Goal: Check status: Check status

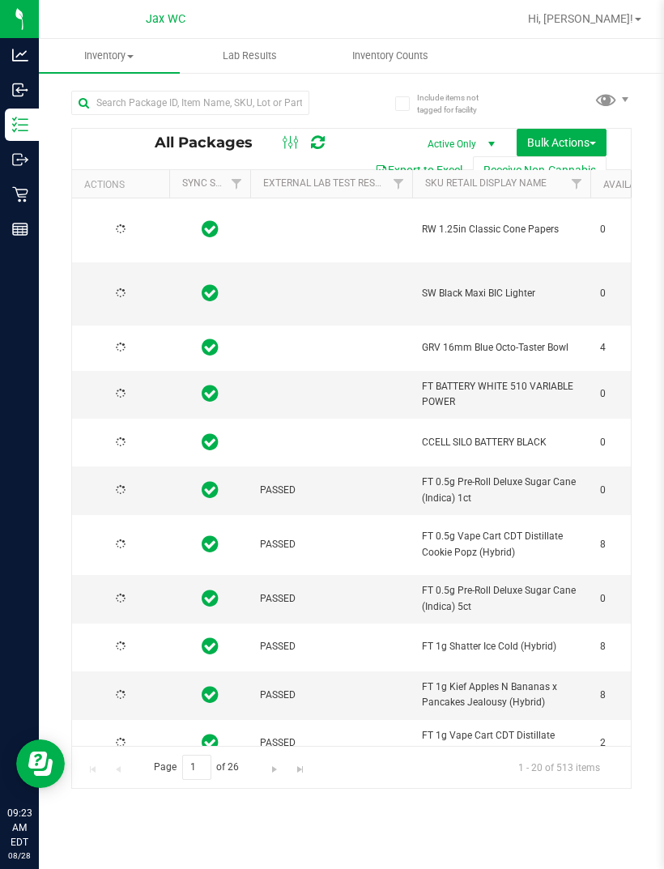
type input "[DATE]"
click at [19, 192] on icon at bounding box center [20, 194] width 16 height 16
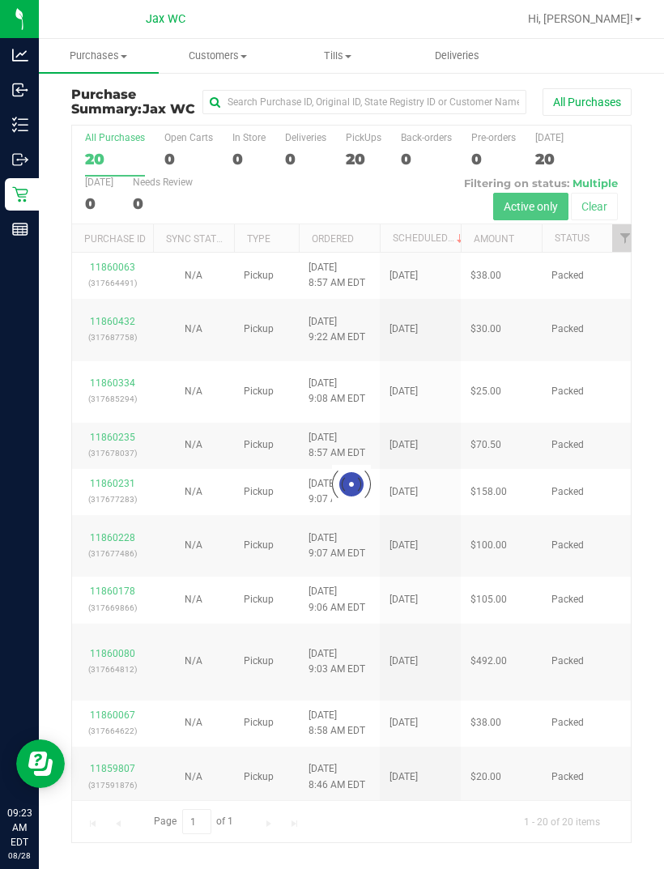
scroll to position [52, 0]
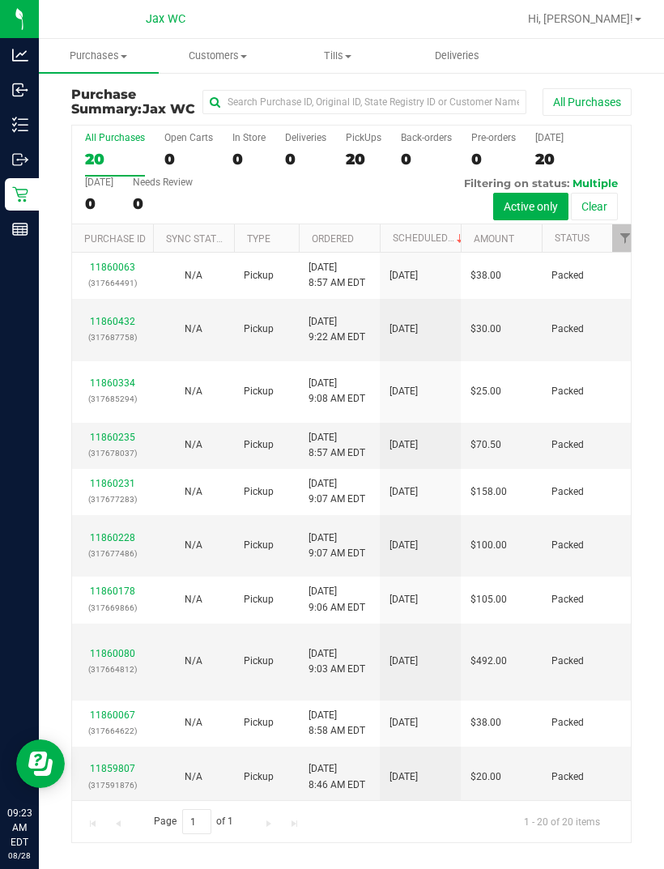
click at [122, 648] on link "11860080" at bounding box center [112, 653] width 45 height 11
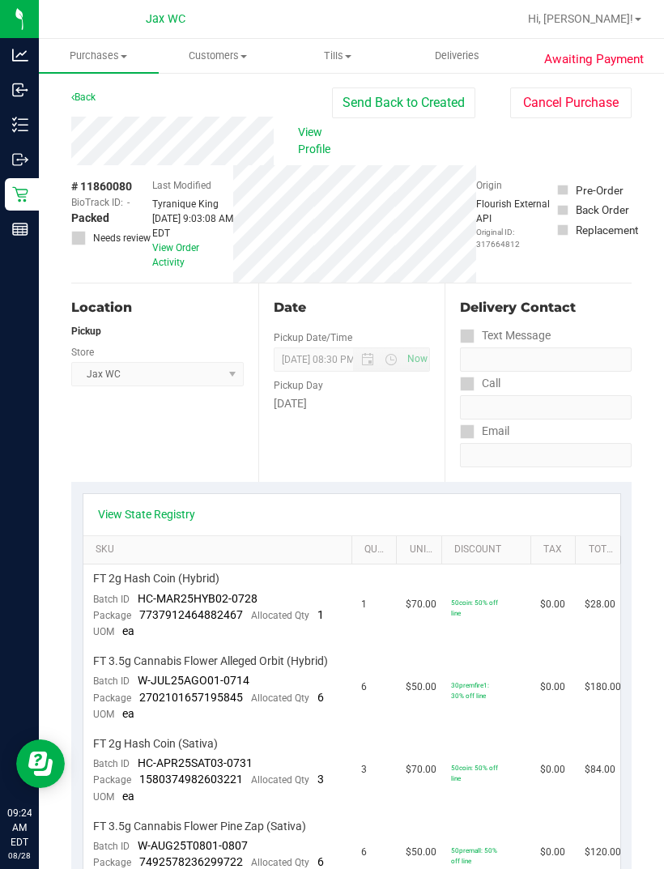
click at [76, 100] on link "Back" at bounding box center [83, 97] width 24 height 11
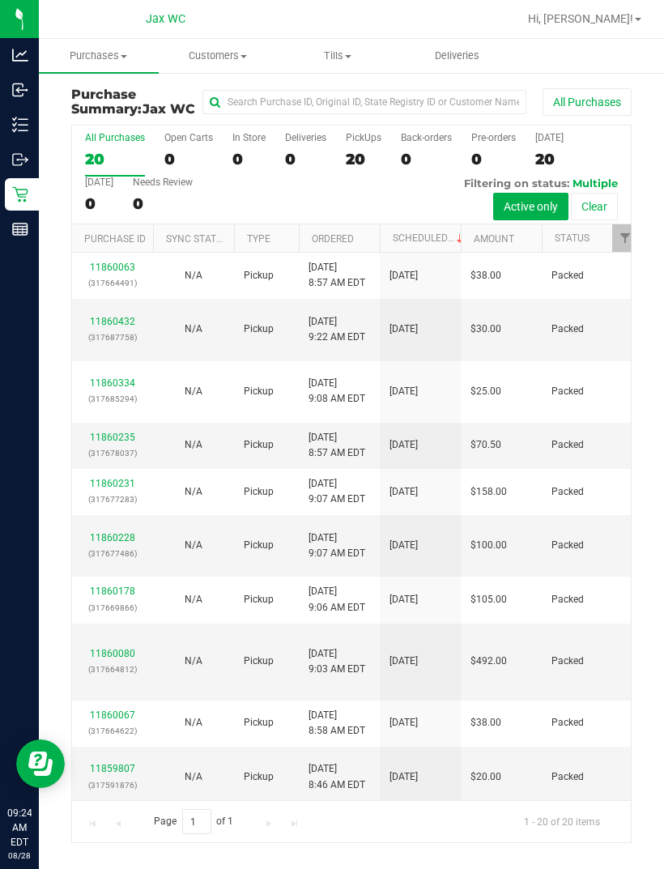
click at [113, 382] on link "11860334" at bounding box center [112, 382] width 45 height 11
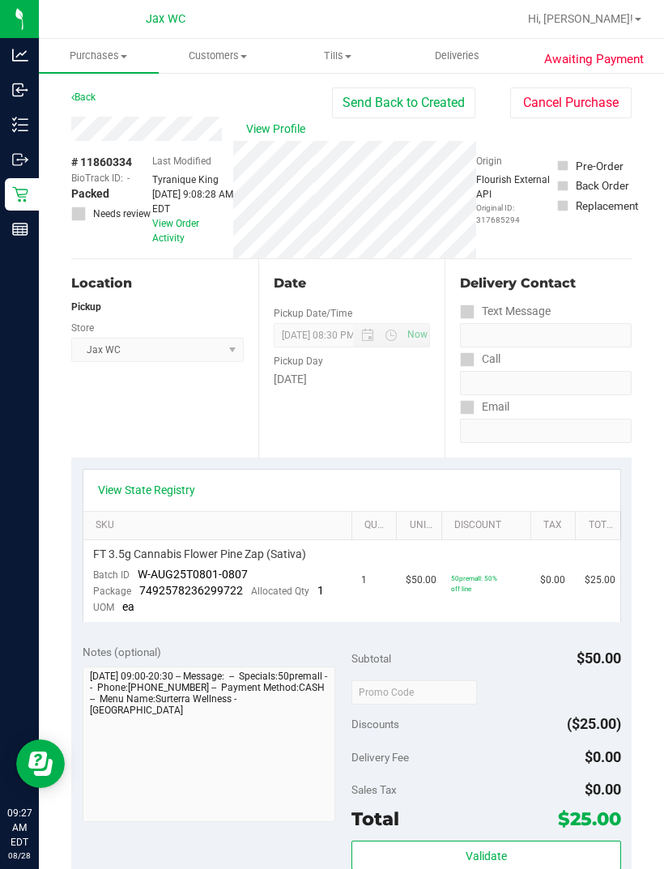
click at [21, 82] on icon at bounding box center [20, 90] width 16 height 16
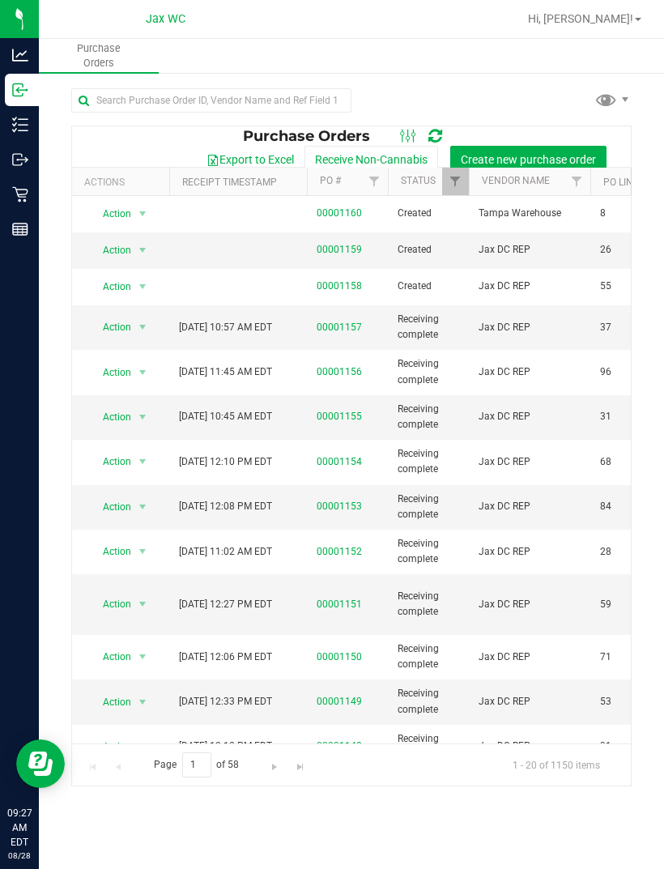
click at [330, 253] on link "00001159" at bounding box center [339, 249] width 45 height 11
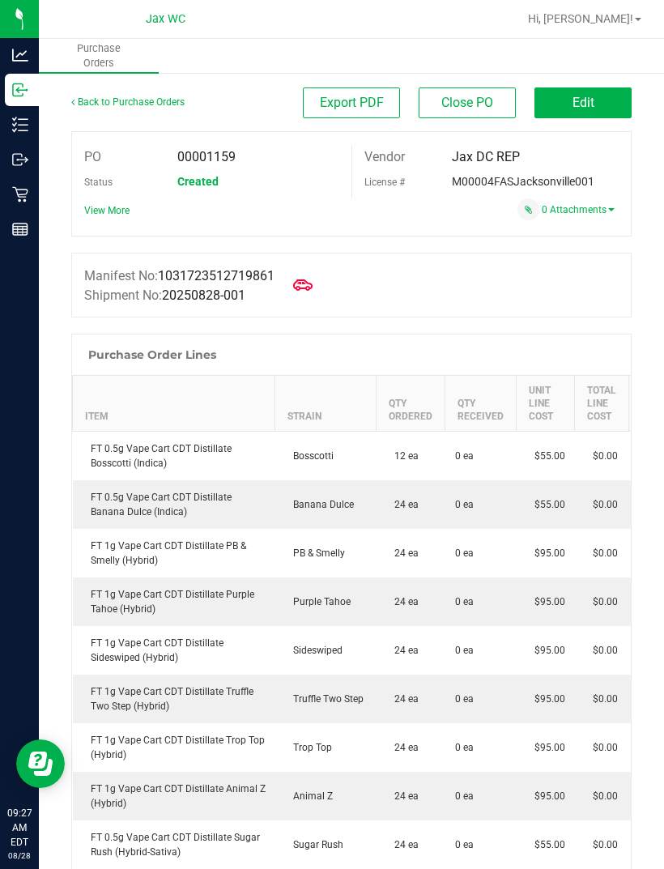
click at [20, 96] on icon at bounding box center [18, 90] width 10 height 12
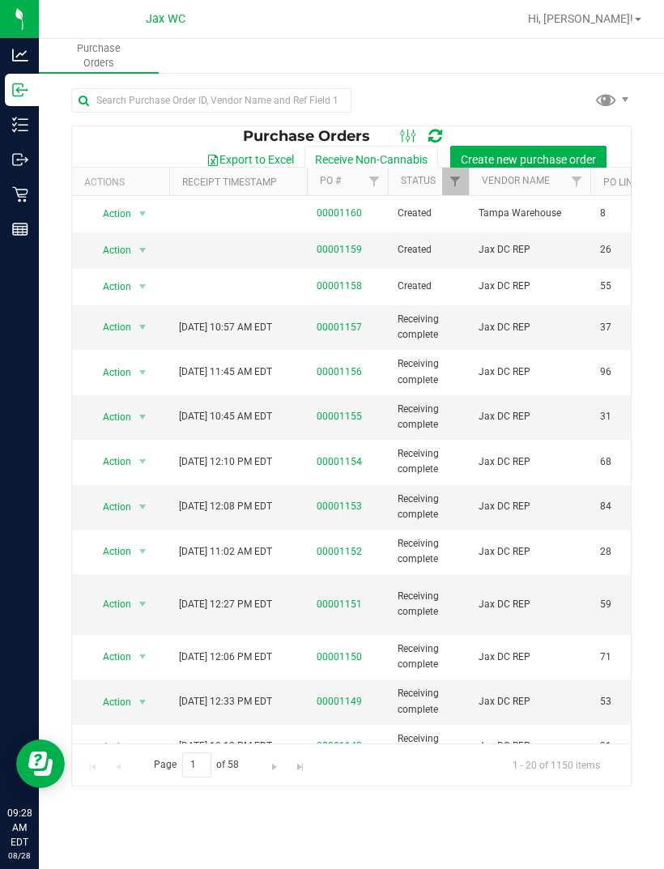
click at [330, 219] on link "00001160" at bounding box center [339, 212] width 45 height 11
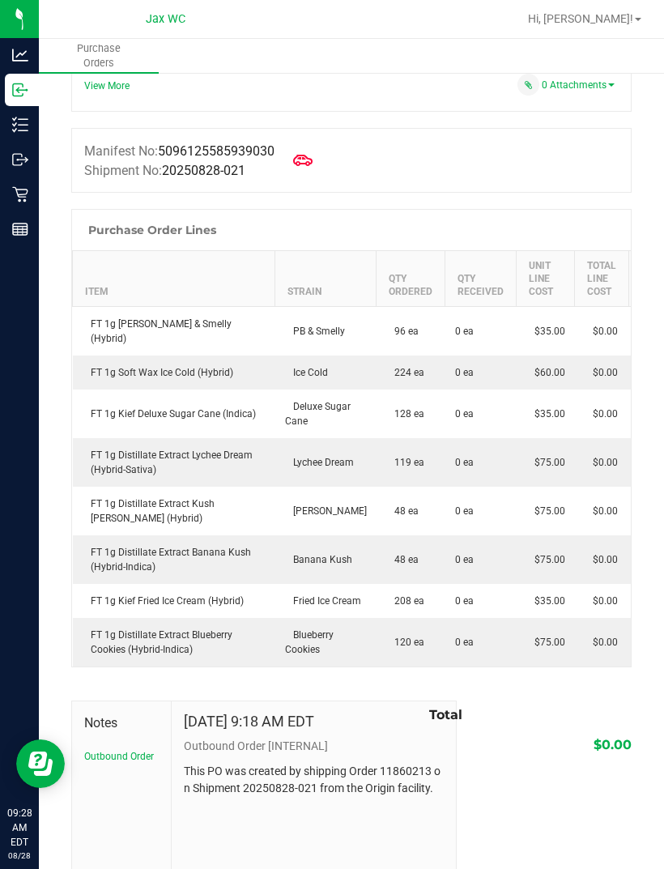
scroll to position [124, 0]
click at [17, 88] on icon at bounding box center [20, 90] width 16 height 16
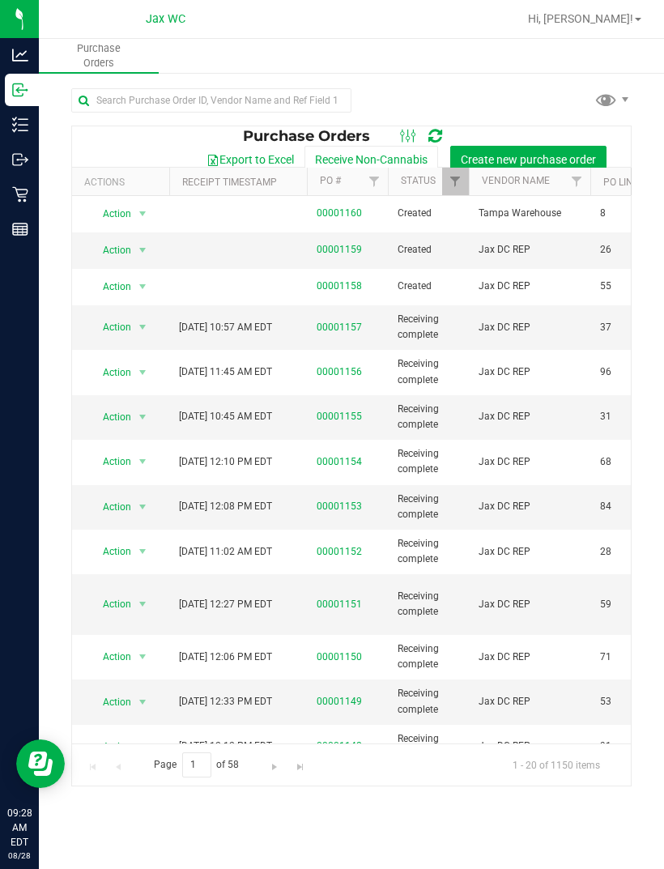
click at [334, 286] on link "00001158" at bounding box center [339, 285] width 45 height 11
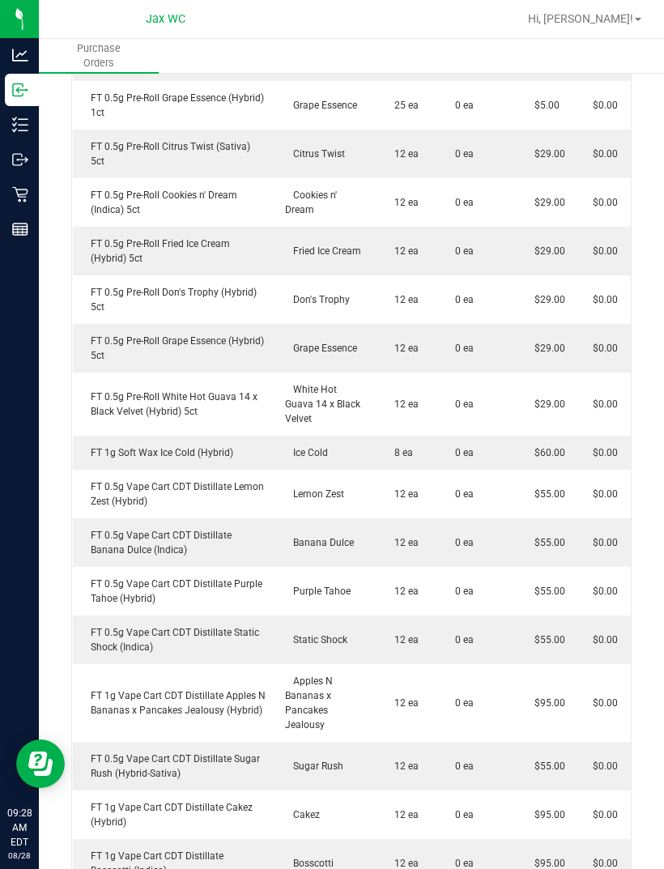
scroll to position [1207, 0]
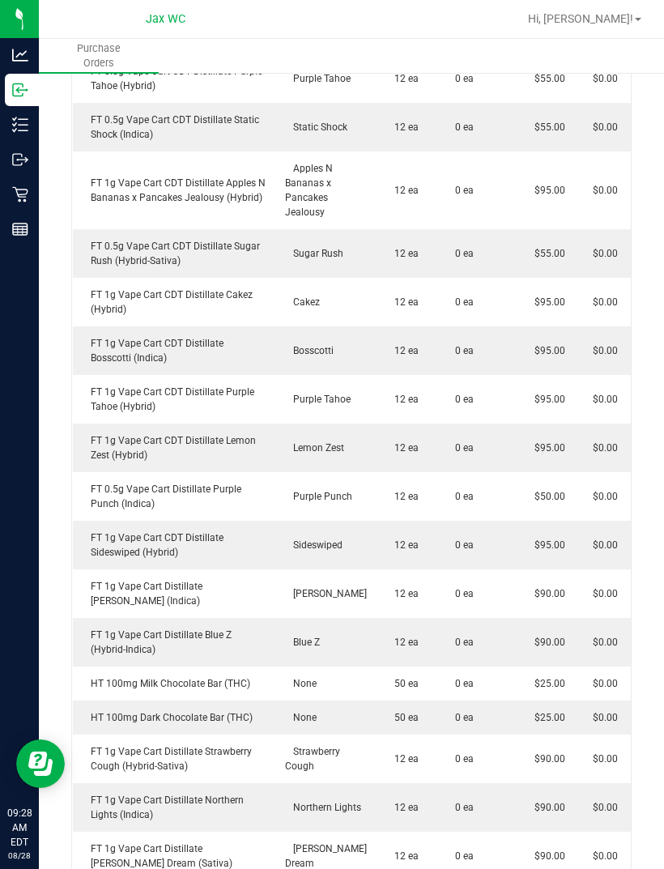
click at [79, 472] on td "FT 0.5g Vape Cart Distillate Purple Punch (Indica)" at bounding box center [174, 496] width 202 height 49
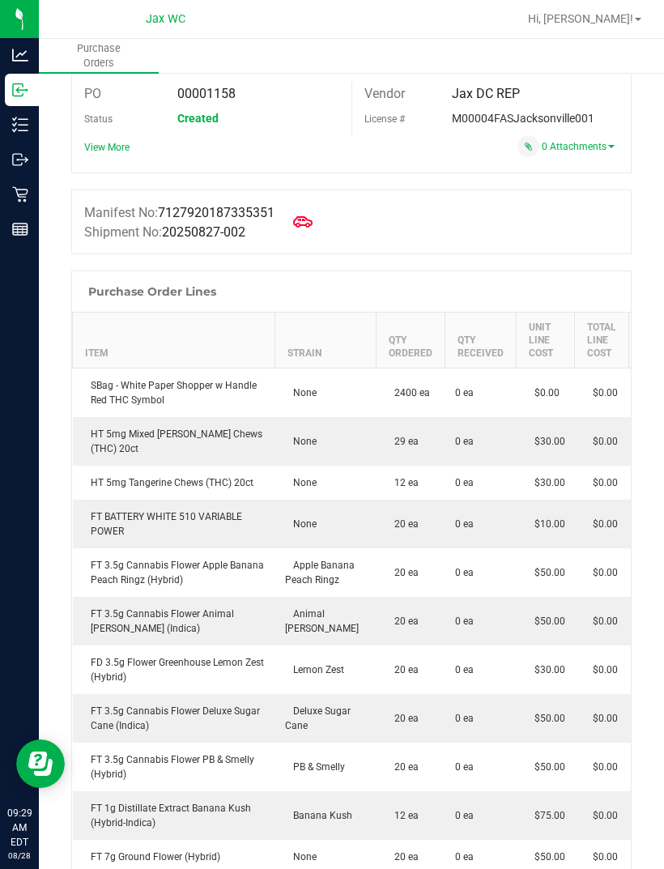
scroll to position [62, 0]
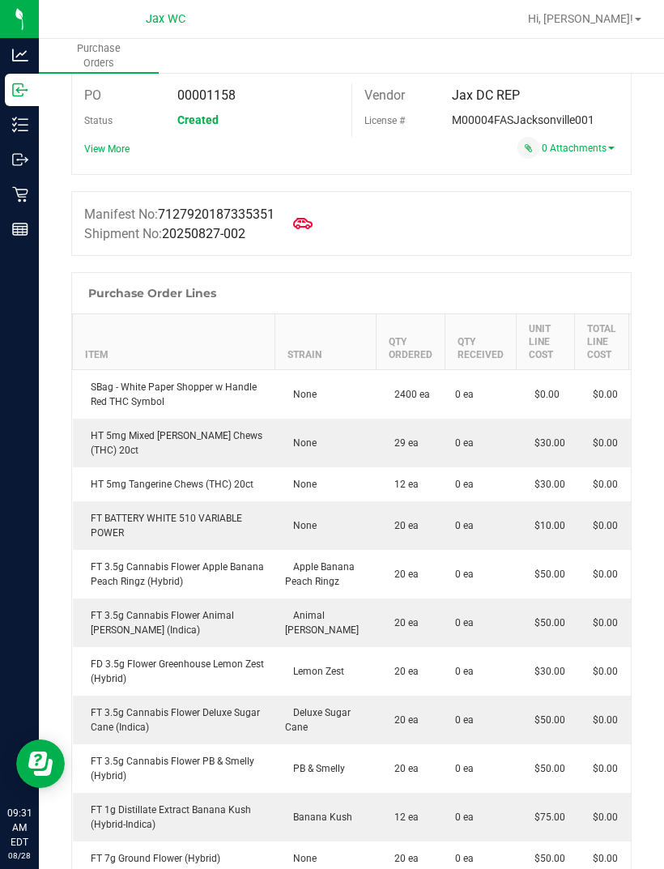
click at [11, 189] on div "Retail" at bounding box center [22, 194] width 34 height 32
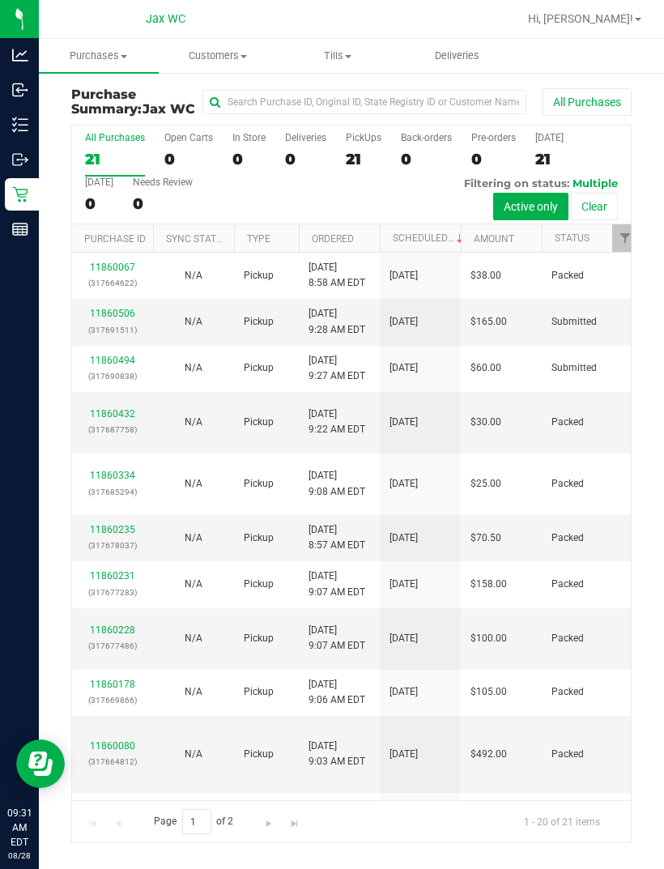
click at [548, 364] on td "Submitted" at bounding box center [590, 369] width 97 height 46
click at [115, 360] on link "11860494" at bounding box center [112, 360] width 45 height 11
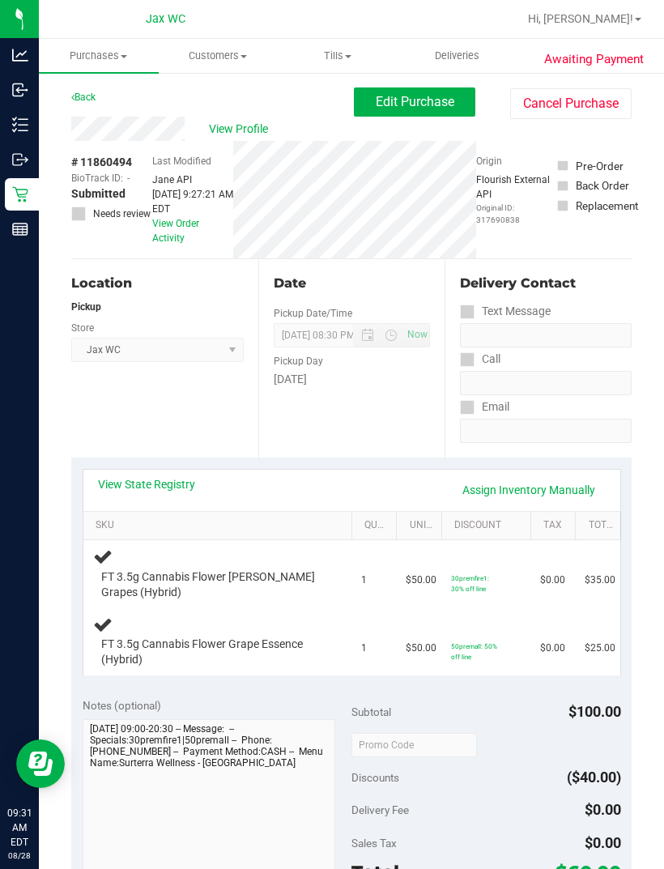
click at [14, 119] on icon at bounding box center [14, 118] width 3 height 2
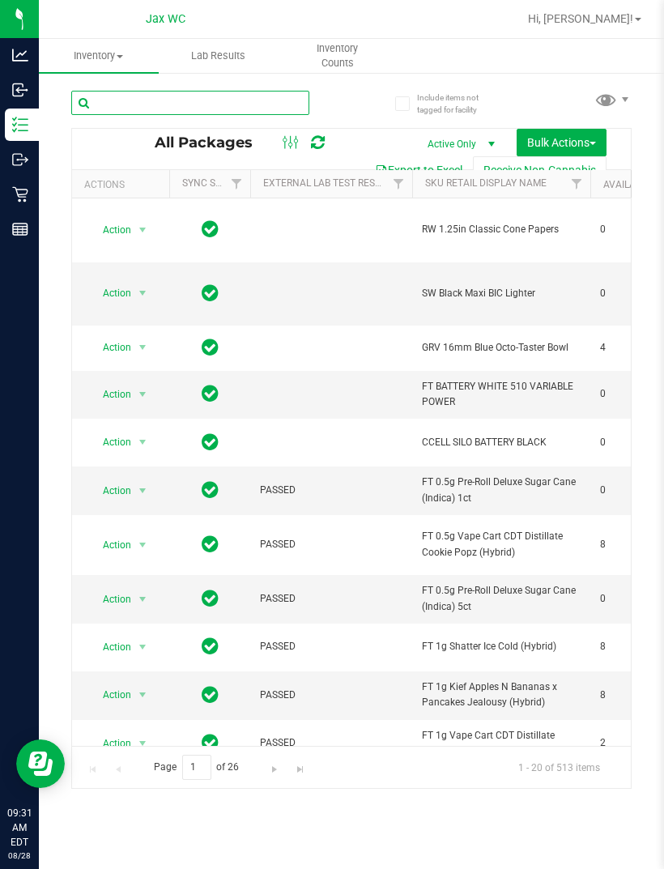
click at [180, 100] on input "text" at bounding box center [190, 103] width 238 height 24
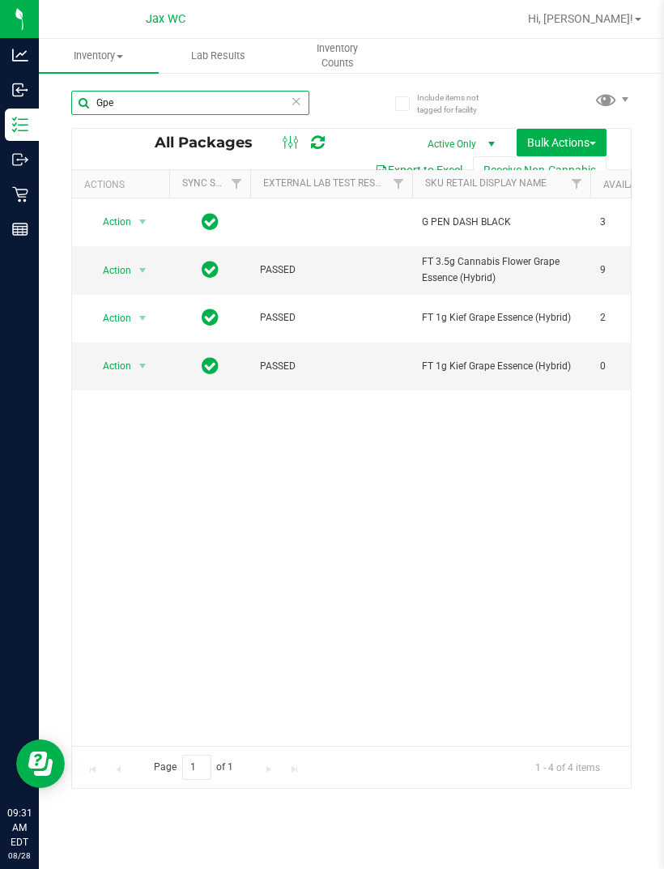
type input "Gpe"
click at [22, 127] on icon at bounding box center [20, 125] width 16 height 16
click at [0, 0] on p "Retail" at bounding box center [0, 0] width 0 height 0
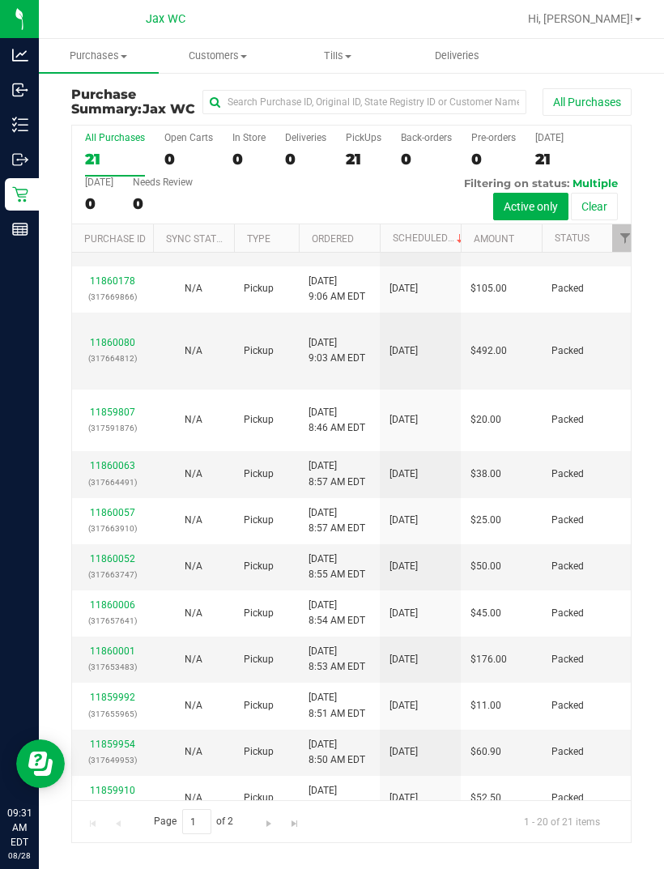
scroll to position [402, 0]
click at [21, 192] on icon at bounding box center [20, 194] width 16 height 16
click at [0, 0] on p "Retail" at bounding box center [0, 0] width 0 height 0
click at [0, 0] on p "Outbound" at bounding box center [0, 0] width 0 height 0
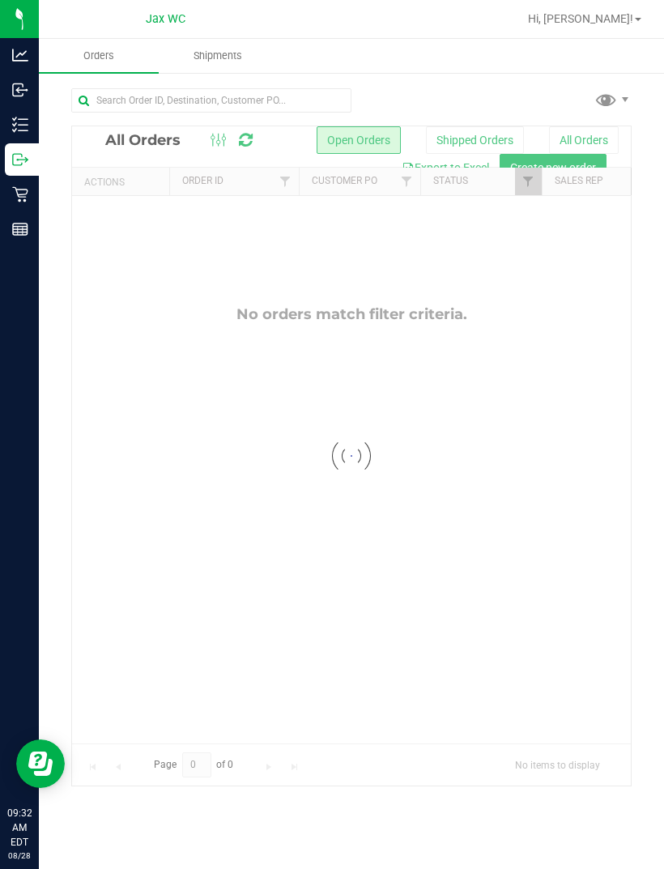
click at [39, 137] on div "Inventory" at bounding box center [22, 125] width 34 height 32
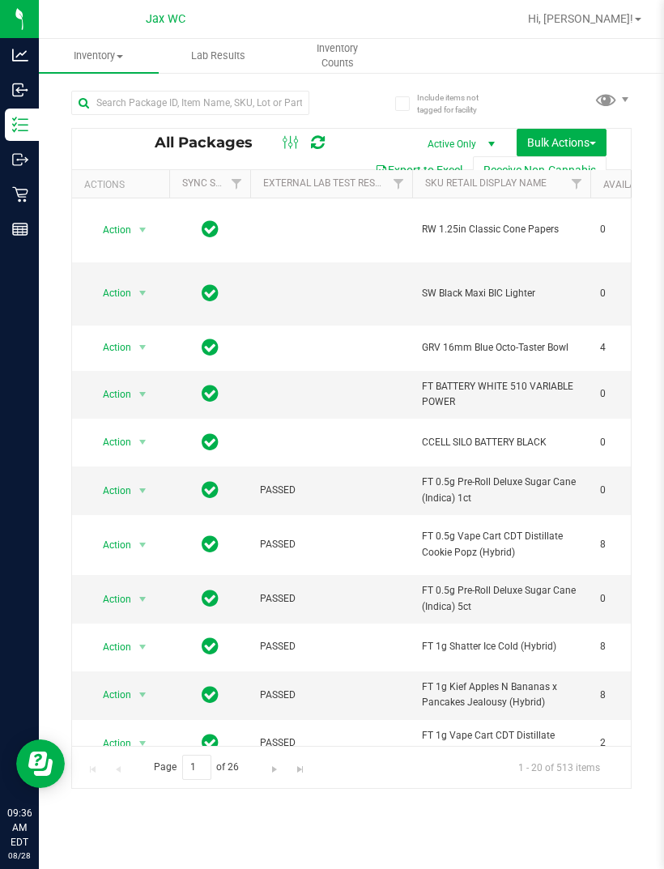
click at [0, 0] on p "Retail" at bounding box center [0, 0] width 0 height 0
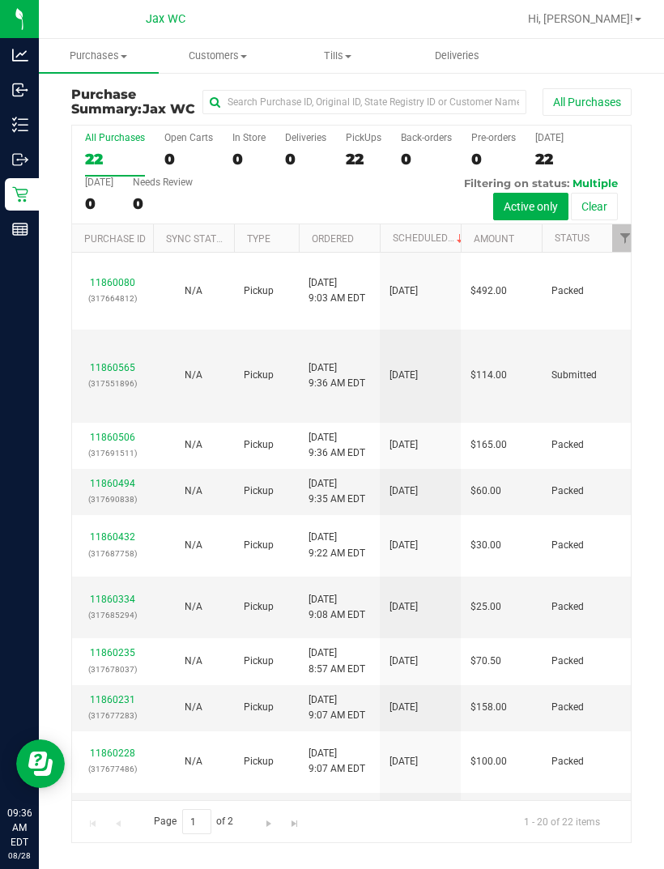
click at [317, 408] on td "[DATE] 9:36 AM EDT" at bounding box center [339, 376] width 81 height 92
click at [109, 368] on link "11860565" at bounding box center [112, 367] width 45 height 11
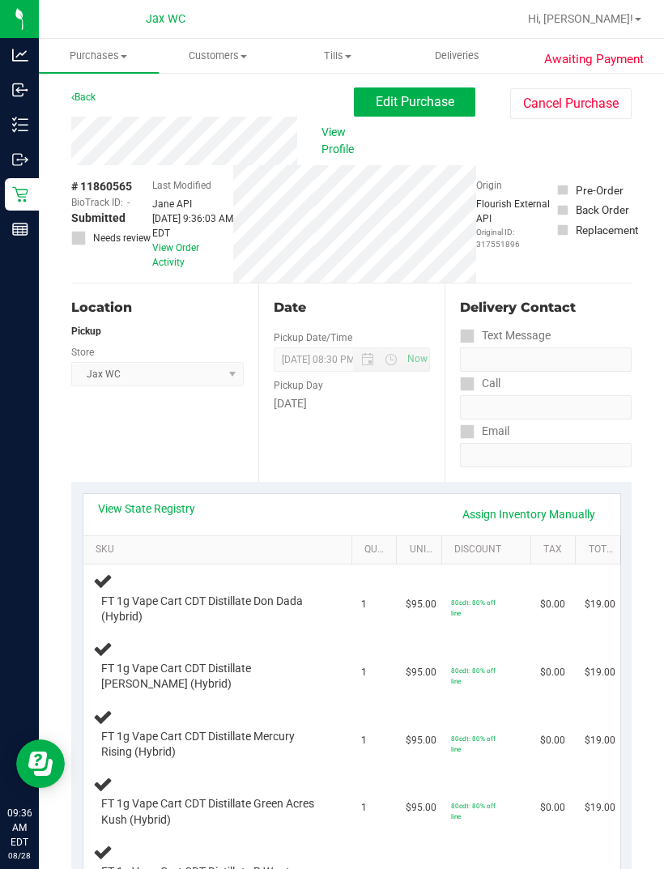
click at [14, 187] on icon at bounding box center [19, 194] width 15 height 15
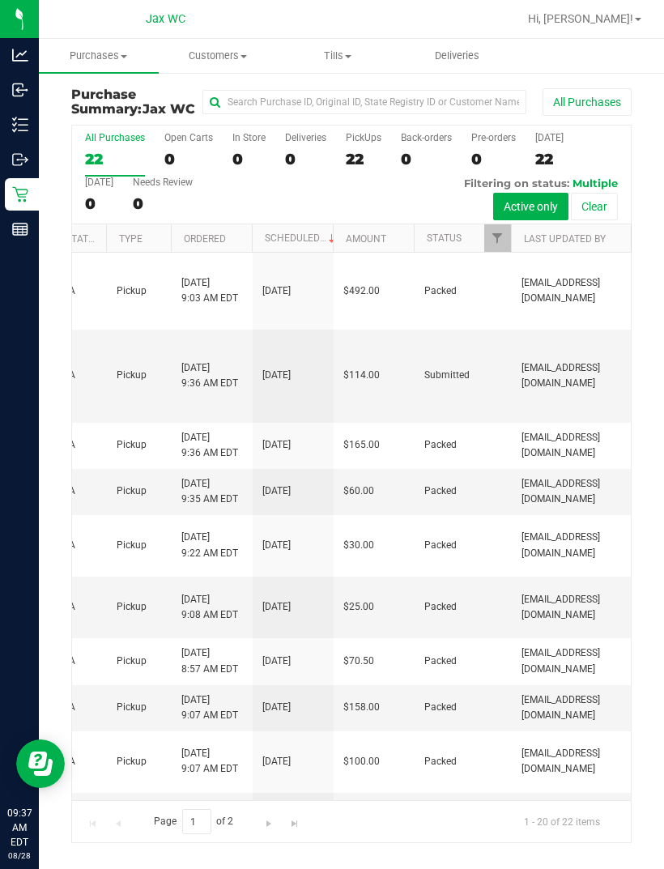
scroll to position [0, 134]
